Goal: Find contact information: Find contact information

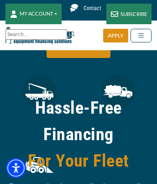
scroll to position [865, 0]
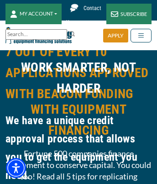
click at [128, 14] on div "SUBSCRIBE" at bounding box center [128, 14] width 45 height 21
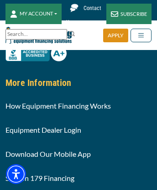
click at [83, 14] on link "Contact Us" at bounding box center [84, 14] width 45 height 28
